Goal: Information Seeking & Learning: Learn about a topic

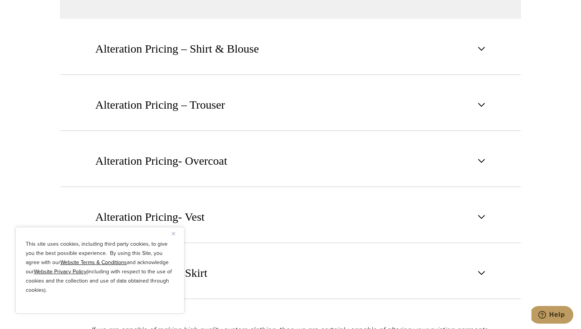
scroll to position [1085, 0]
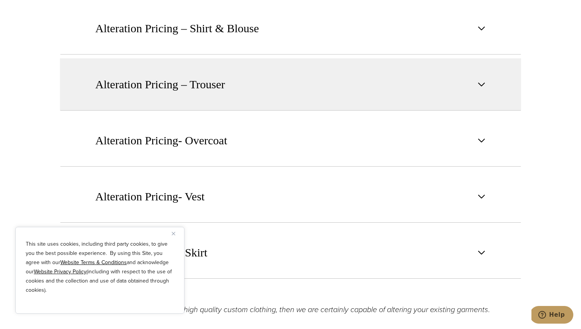
click at [208, 88] on span "Alteration Pricing – Trouser" at bounding box center [160, 84] width 130 height 17
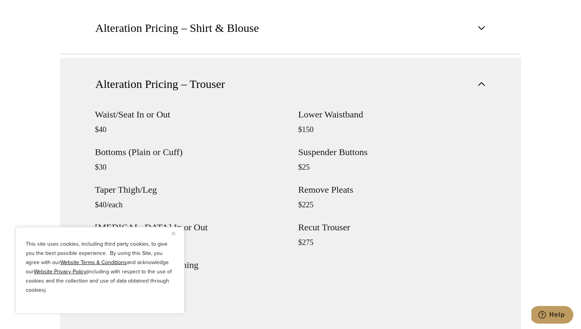
scroll to position [783, 0]
click at [173, 232] on img "Close" at bounding box center [173, 233] width 3 height 3
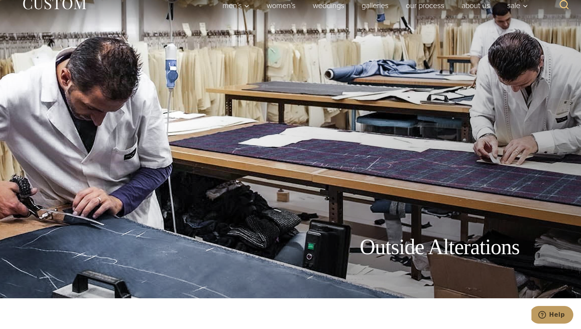
scroll to position [0, 0]
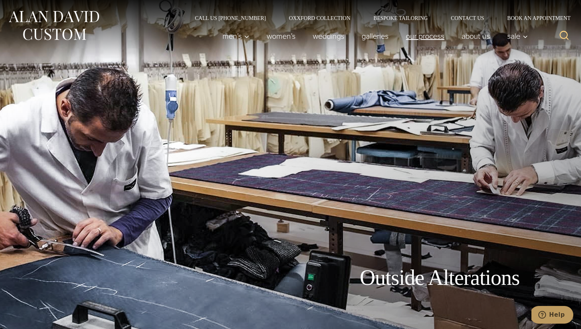
click at [425, 38] on link "Our Process" at bounding box center [425, 35] width 56 height 15
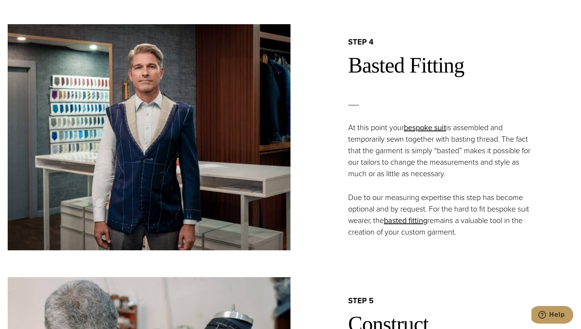
scroll to position [1269, 0]
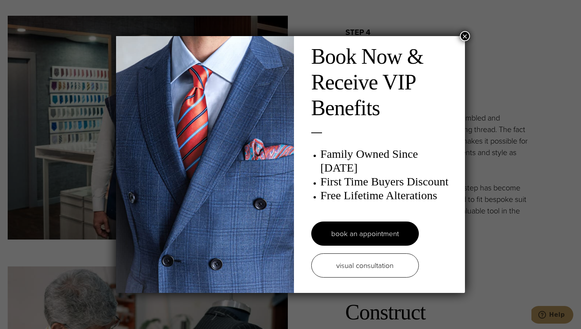
click at [465, 36] on button "×" at bounding box center [465, 36] width 10 height 10
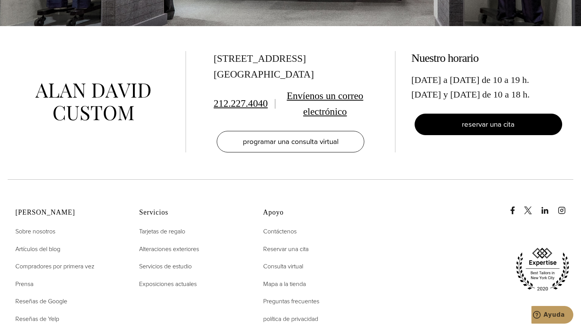
scroll to position [2589, 0]
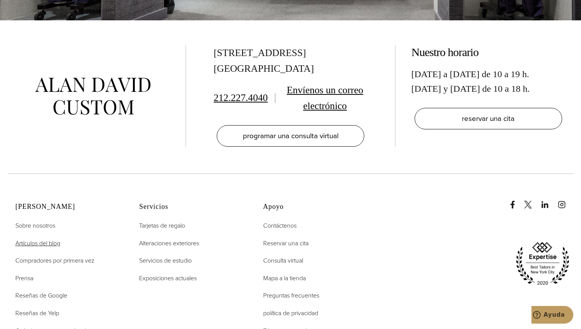
click at [50, 239] on font "Artículos del blog" at bounding box center [37, 243] width 45 height 9
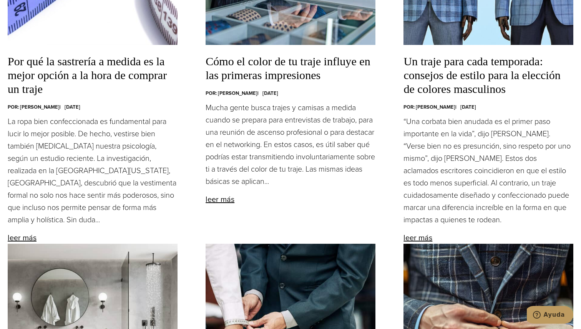
scroll to position [955, 0]
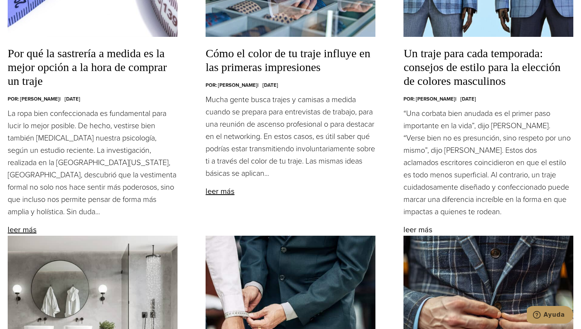
click at [420, 227] on font "leer más" at bounding box center [417, 230] width 29 height 12
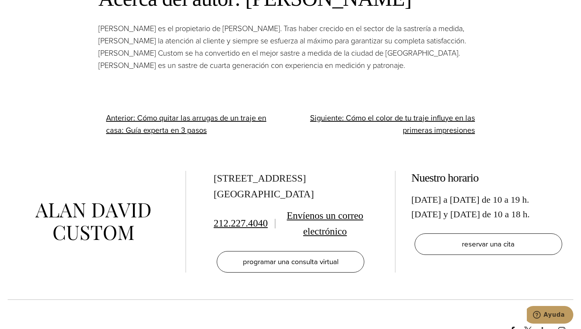
scroll to position [1881, 0]
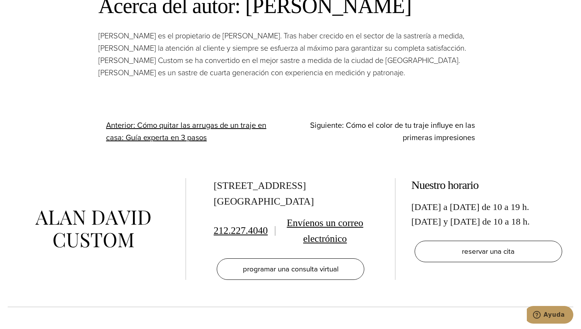
click at [377, 119] on font "Cómo el color de tu traje influye en las primeras impresiones" at bounding box center [410, 131] width 129 height 24
